Goal: Navigation & Orientation: Go to known website

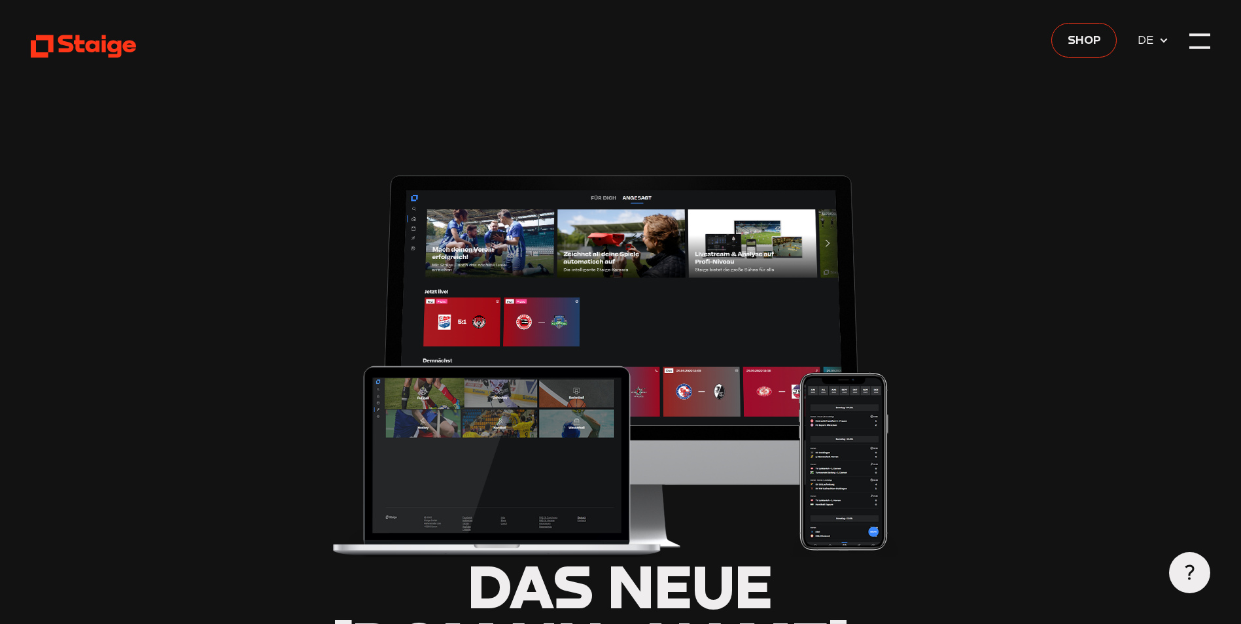
type input "0.8"
click at [1153, 39] on span "DE" at bounding box center [1147, 40] width 21 height 18
click at [1162, 41] on use at bounding box center [1162, 41] width 7 height 5
click at [1148, 41] on span "DE" at bounding box center [1147, 40] width 21 height 18
click at [1193, 41] on div at bounding box center [1199, 41] width 20 height 20
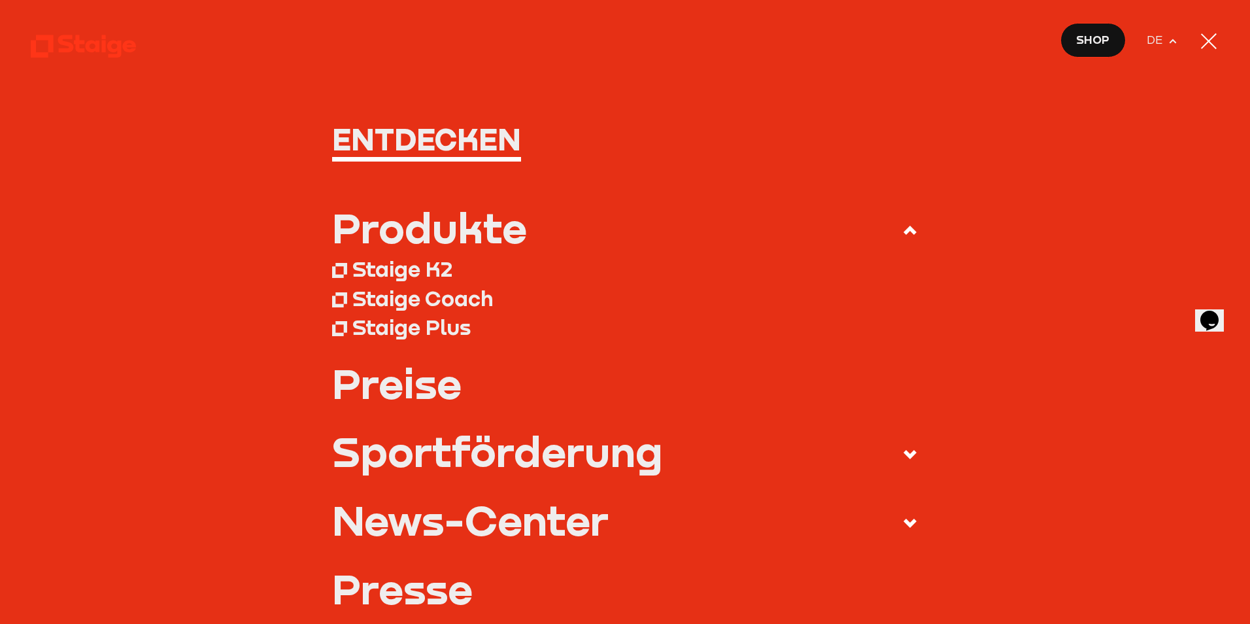
click at [417, 298] on div "Staige Coach" at bounding box center [422, 298] width 141 height 26
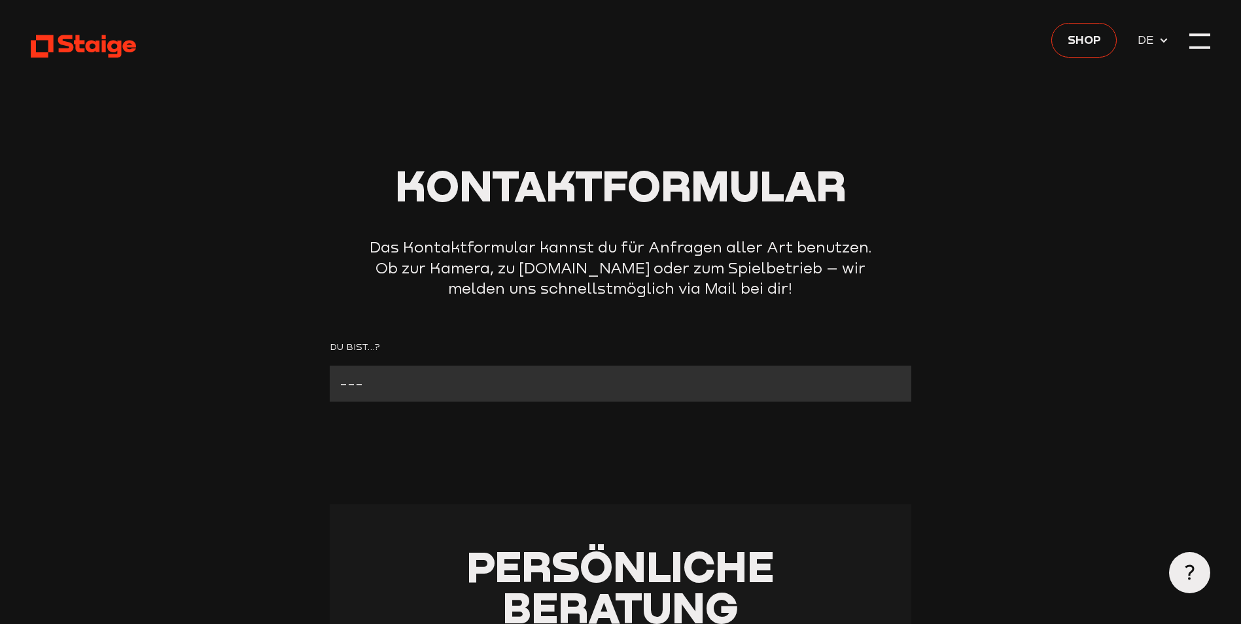
click at [1163, 38] on icon at bounding box center [1163, 40] width 10 height 10
click at [1203, 40] on div at bounding box center [1199, 41] width 20 height 20
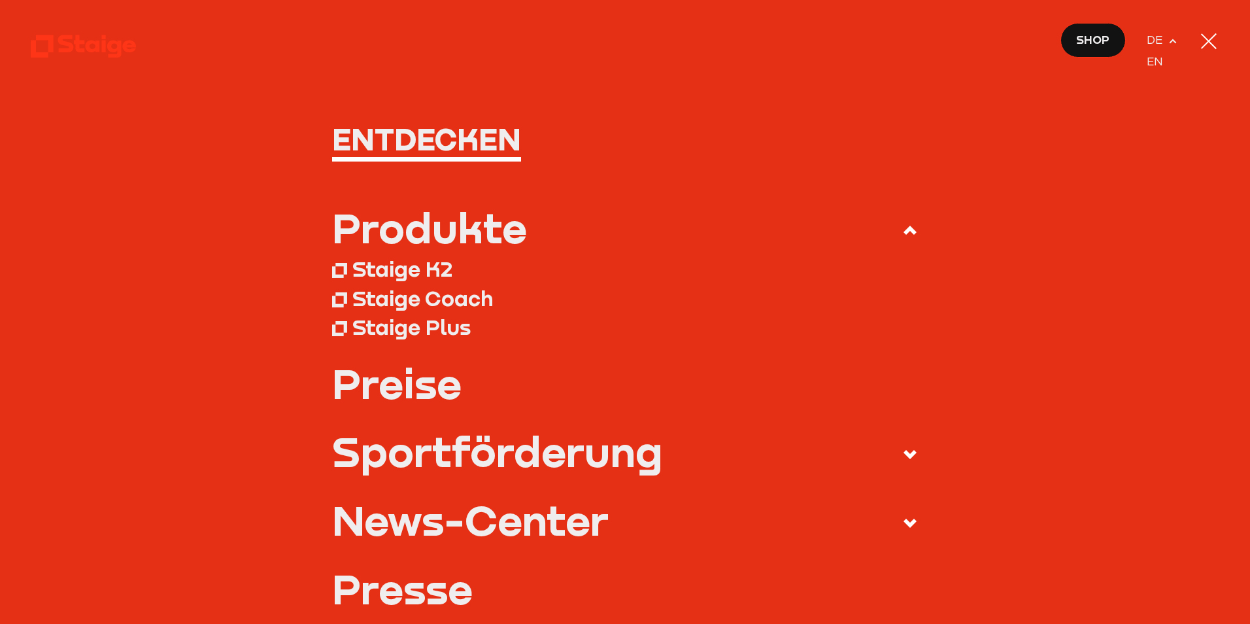
click at [1206, 41] on div at bounding box center [1209, 41] width 21 height 21
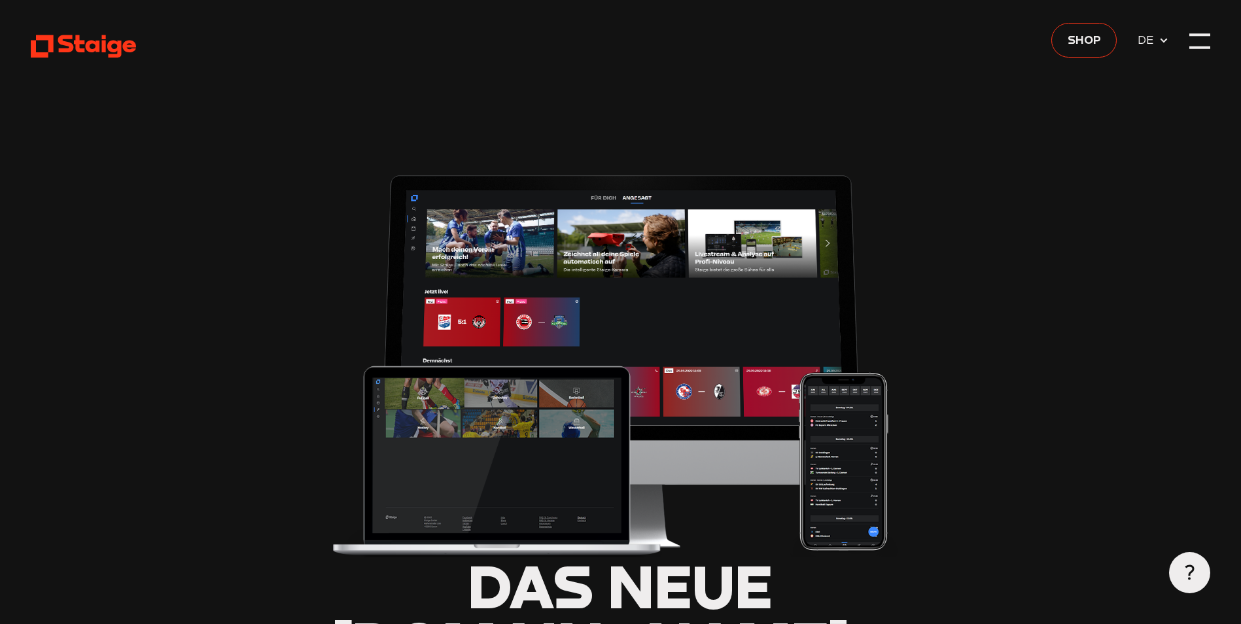
type input "0.8"
click at [1165, 39] on icon at bounding box center [1163, 40] width 10 height 10
click at [1204, 41] on div at bounding box center [1199, 41] width 20 height 20
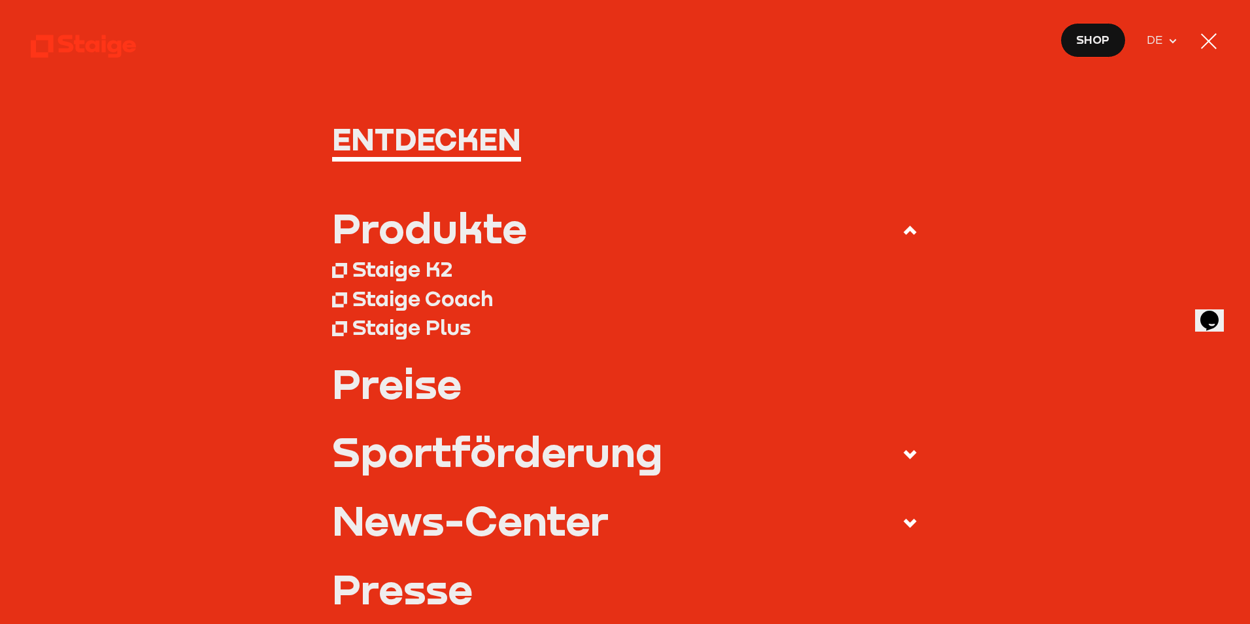
click at [1204, 41] on div at bounding box center [1209, 41] width 21 height 21
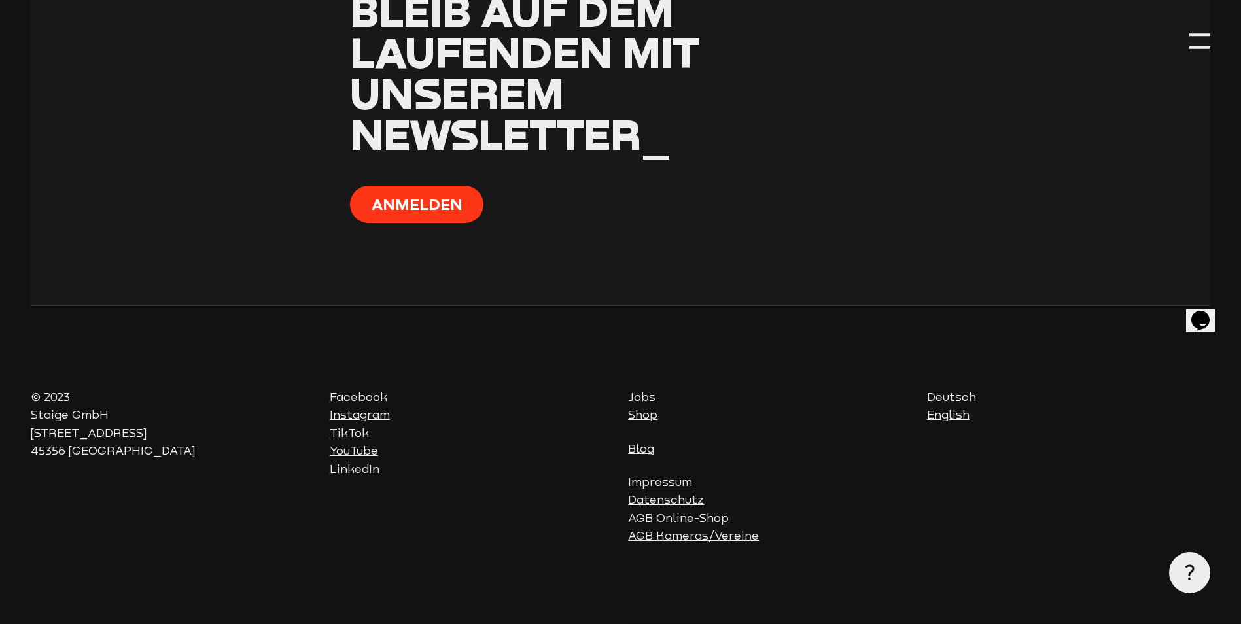
scroll to position [2059, 0]
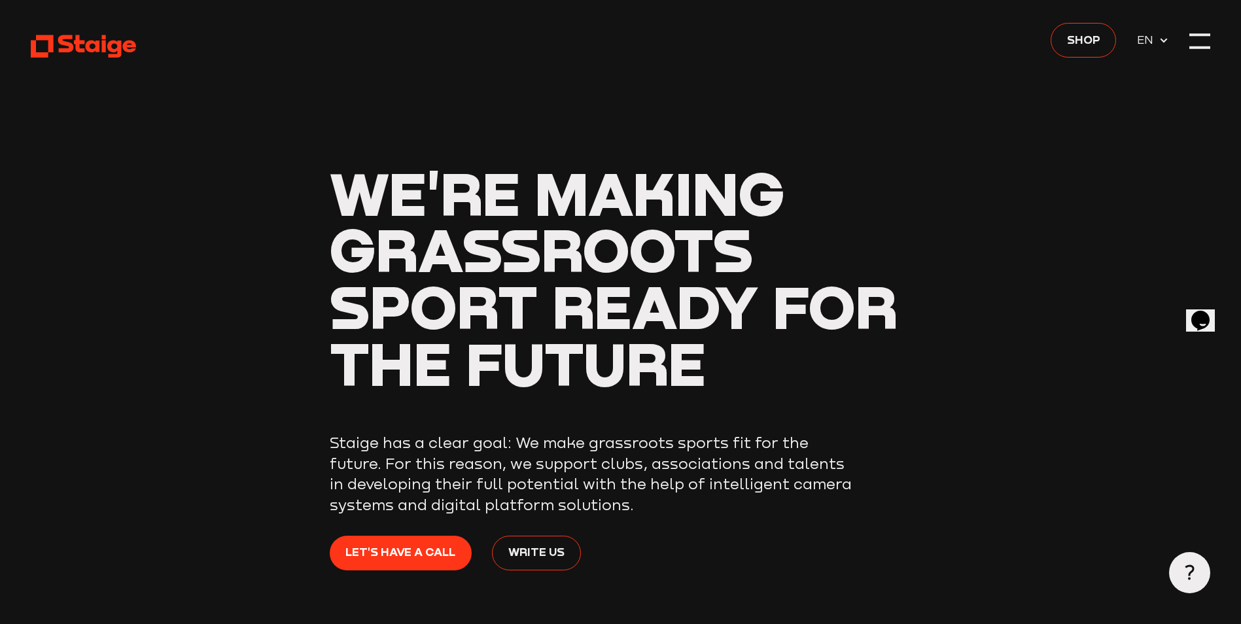
click at [1165, 42] on icon at bounding box center [1163, 40] width 10 height 10
click at [1152, 63] on span "DE" at bounding box center [1147, 62] width 21 height 18
